Goal: Task Accomplishment & Management: Use online tool/utility

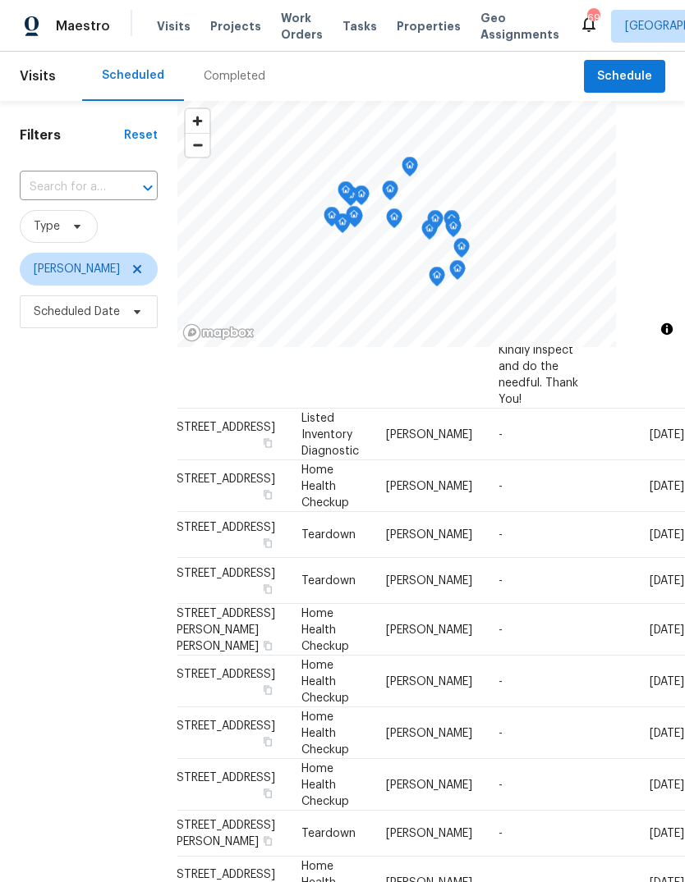
scroll to position [875, 117]
click at [0, 0] on icon at bounding box center [0, 0] width 0 height 0
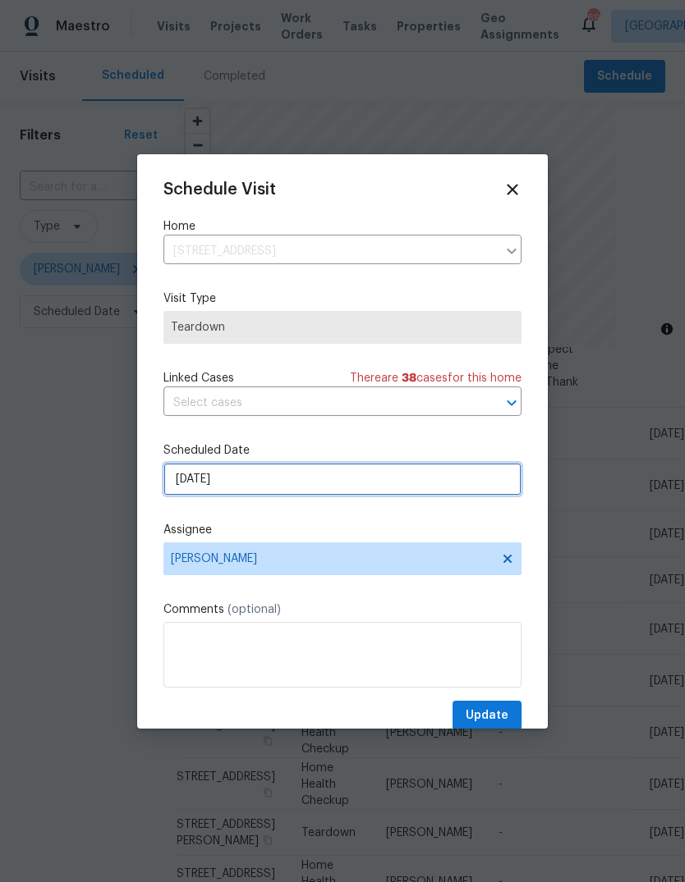
click at [404, 482] on input "[DATE]" at bounding box center [342, 479] width 358 height 33
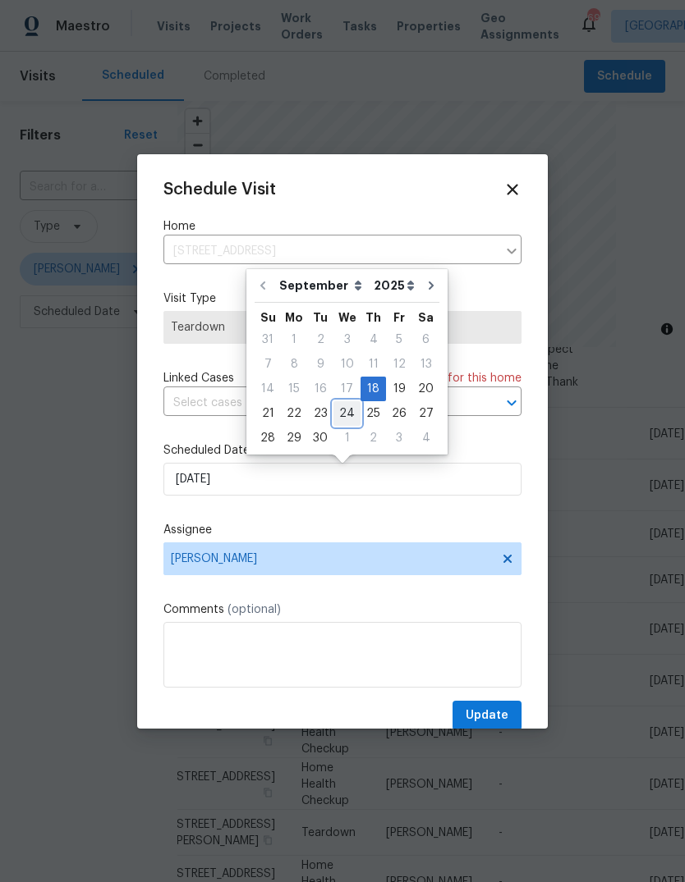
click at [350, 411] on div "24" at bounding box center [346, 413] width 27 height 23
type input "[DATE]"
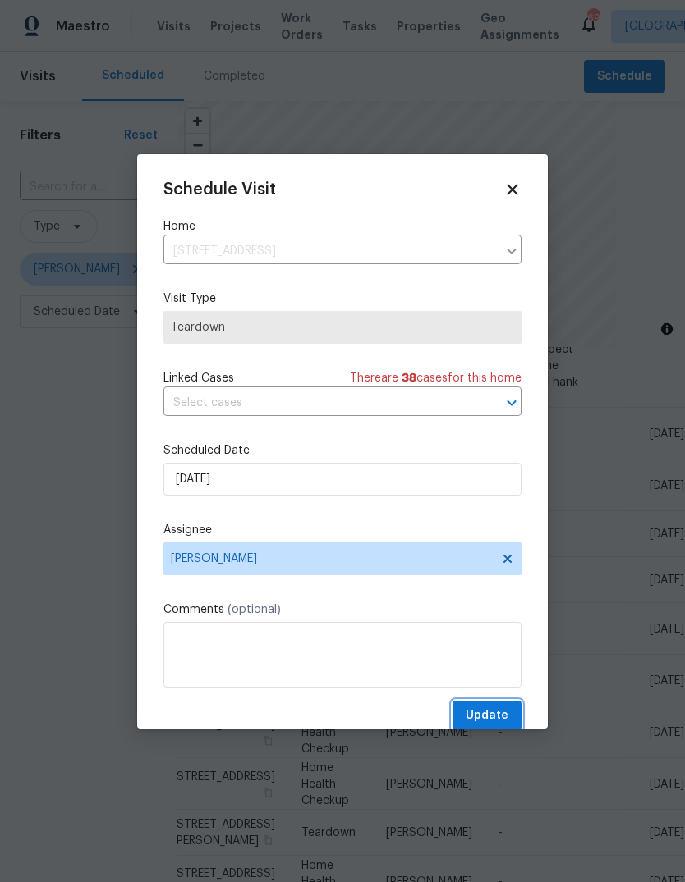
click at [511, 707] on button "Update" at bounding box center [486, 716] width 69 height 30
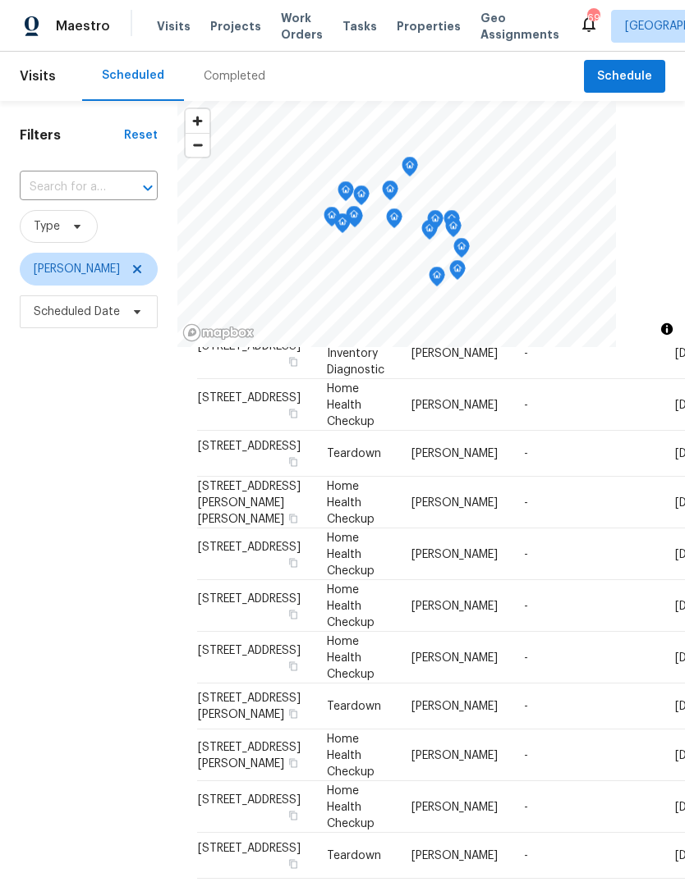
scroll to position [1353, 0]
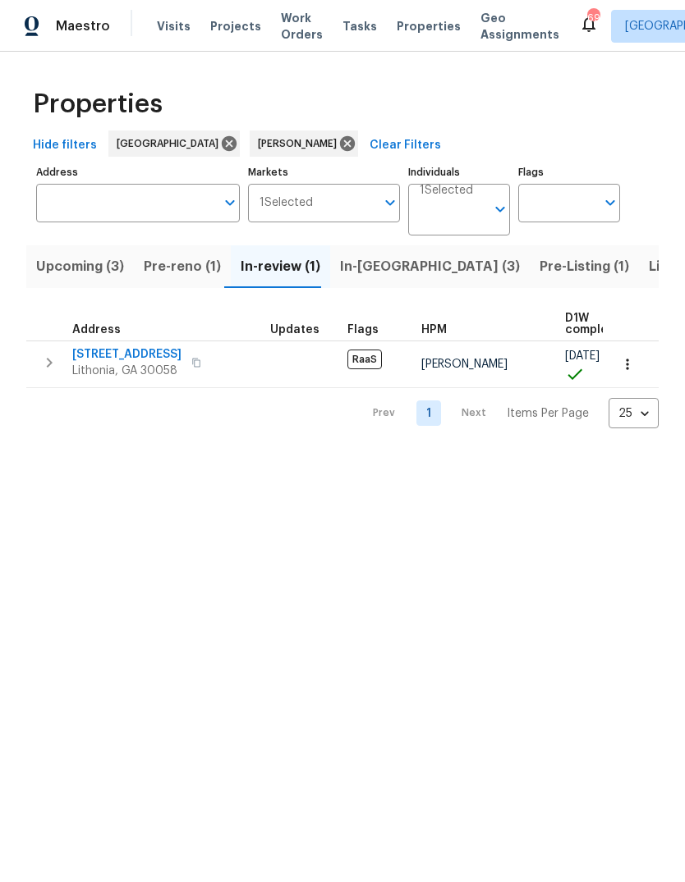
click at [76, 271] on span "Upcoming (3)" at bounding box center [80, 266] width 88 height 23
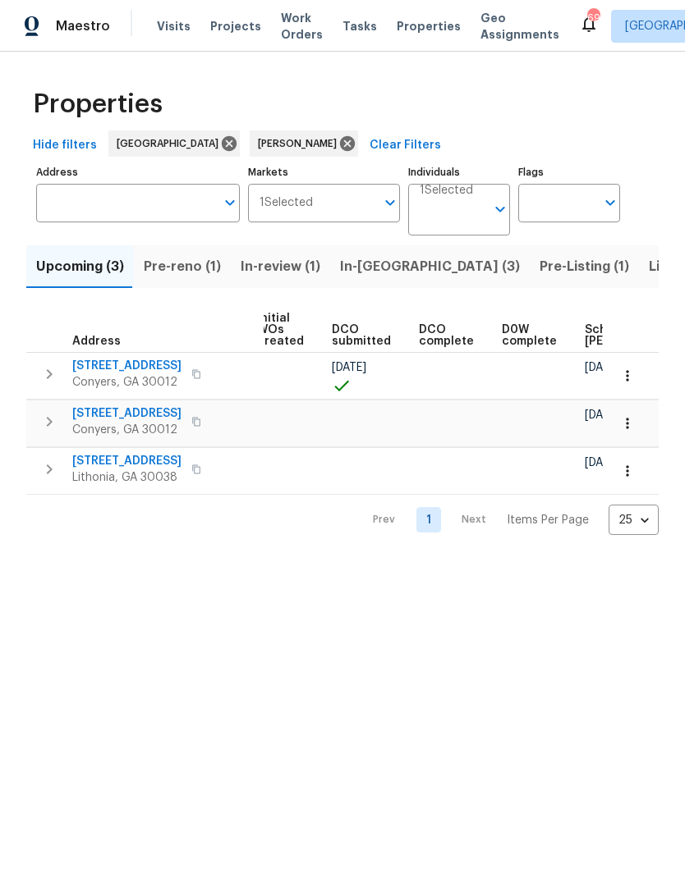
scroll to position [0, 179]
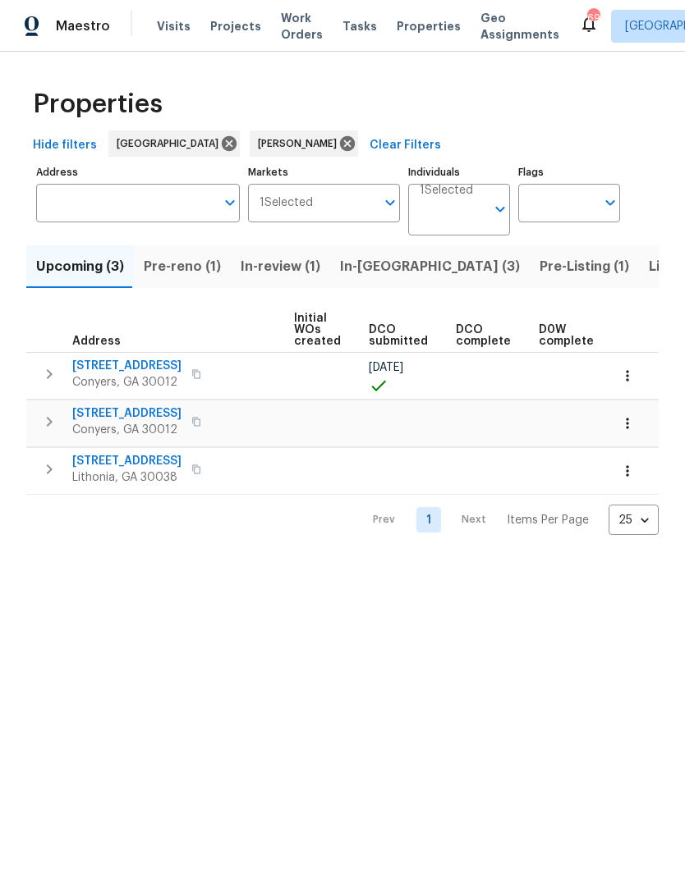
click at [199, 270] on span "Pre-reno (1)" at bounding box center [182, 266] width 77 height 23
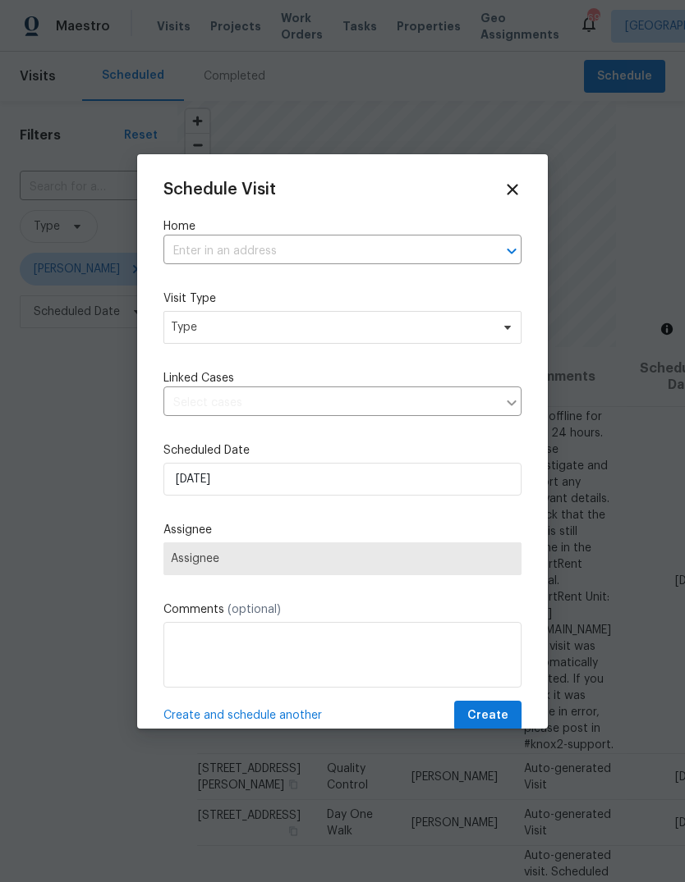
scroll to position [1353, 0]
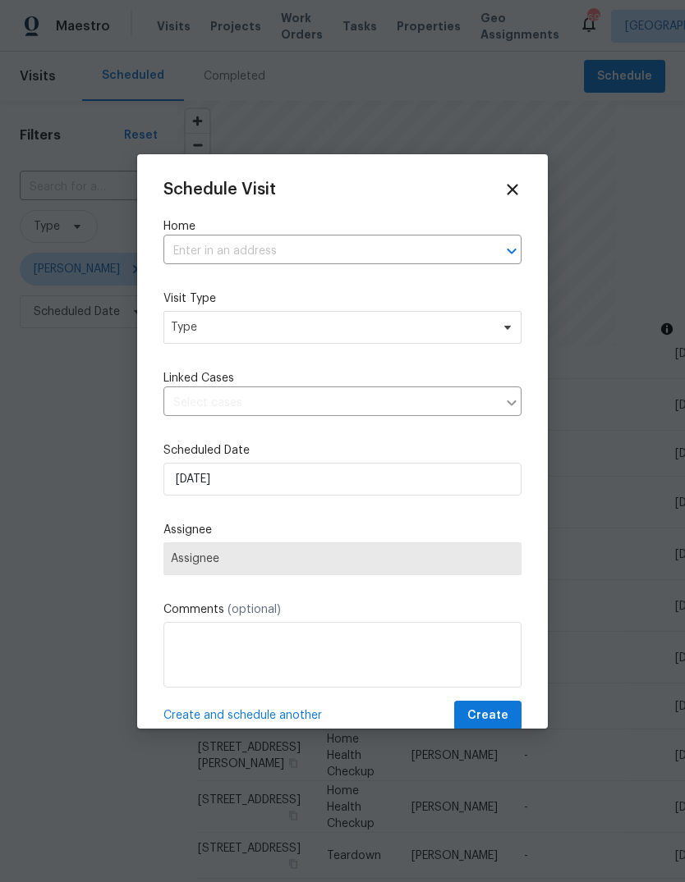
click at [398, 245] on input "text" at bounding box center [319, 251] width 312 height 25
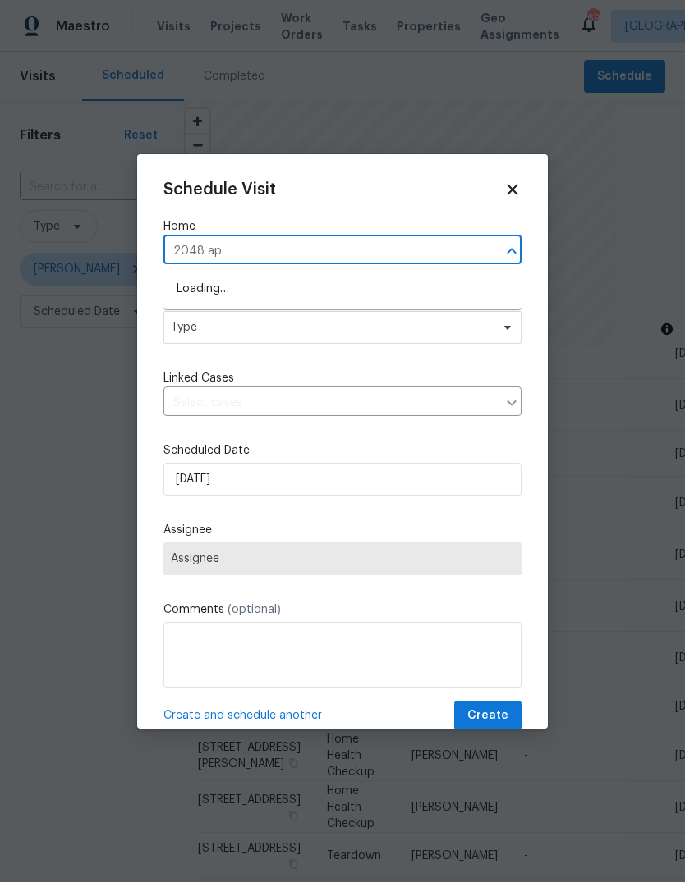
type input "2048 app"
click at [323, 291] on li "2048 Appaloosa Way, Conyers, GA 30012" at bounding box center [342, 289] width 358 height 27
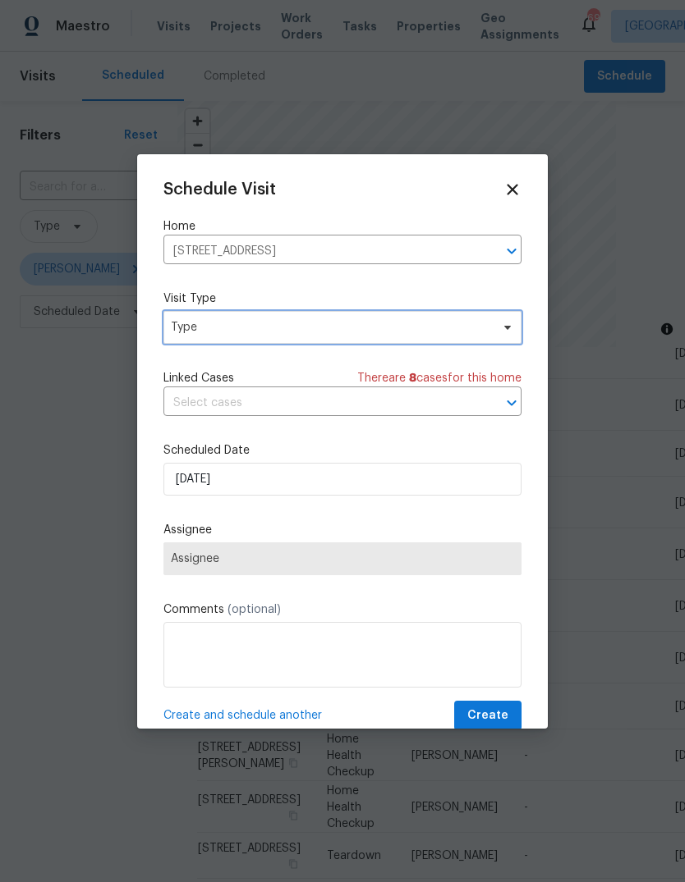
click at [441, 325] on span "Type" at bounding box center [330, 327] width 319 height 16
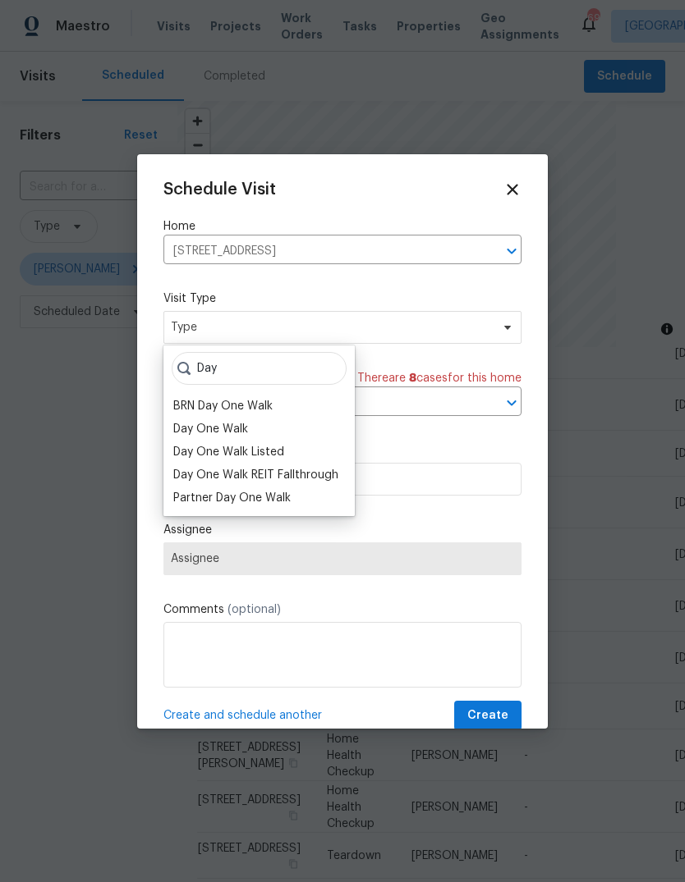
type input "Day"
click at [195, 434] on div "Day One Walk" at bounding box center [210, 429] width 75 height 16
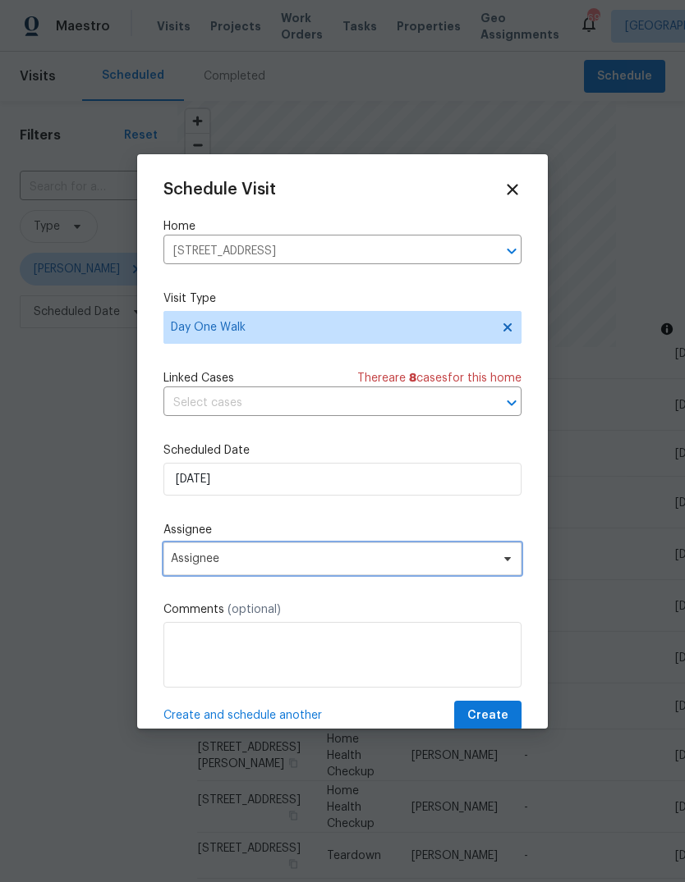
click at [440, 559] on span "Assignee" at bounding box center [332, 558] width 322 height 13
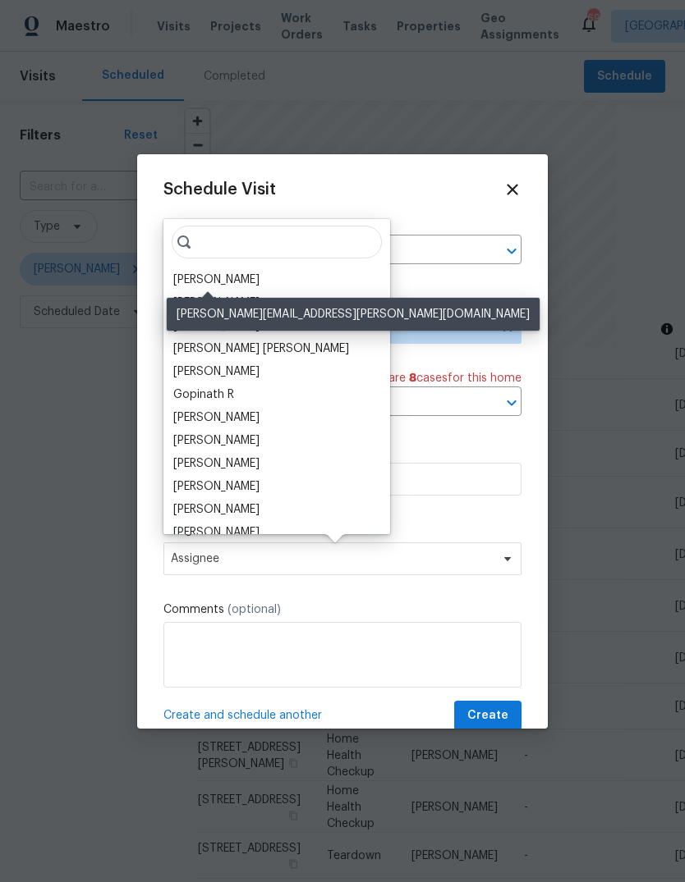
click at [228, 278] on div "[PERSON_NAME]" at bounding box center [216, 280] width 86 height 16
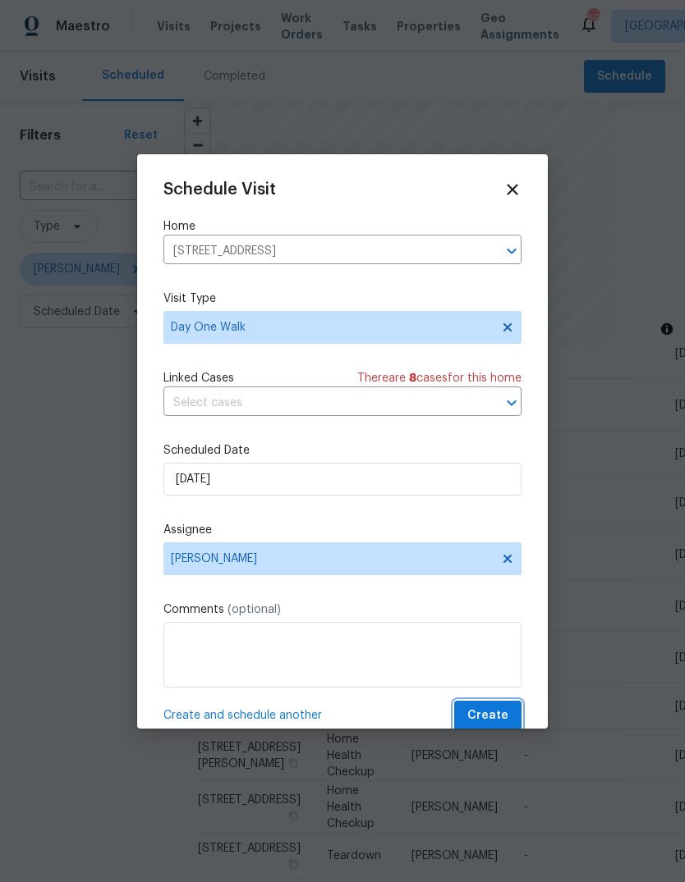
click at [495, 716] on span "Create" at bounding box center [487, 716] width 41 height 21
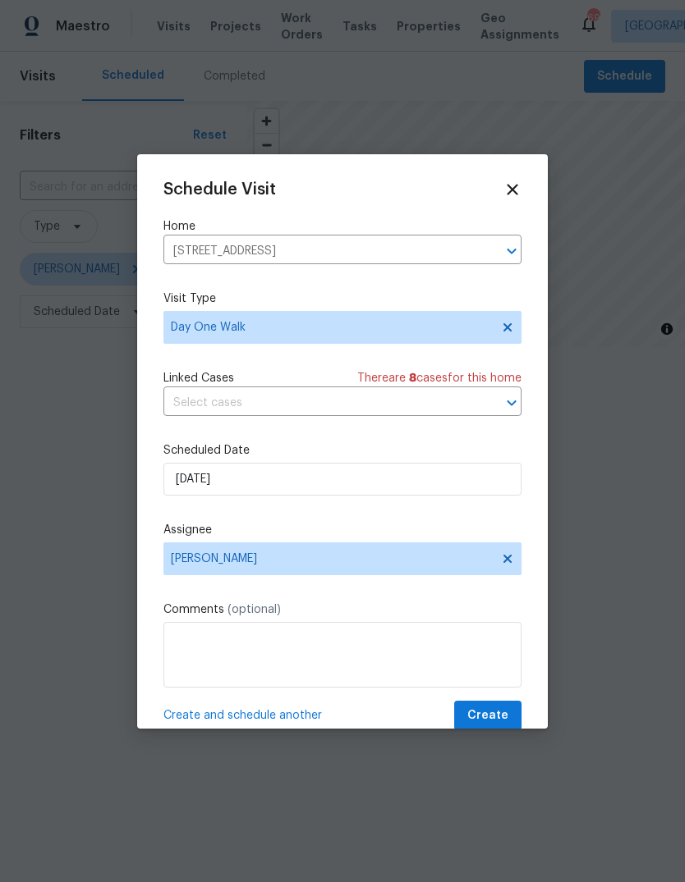
scroll to position [1320, 0]
